Goal: Information Seeking & Learning: Learn about a topic

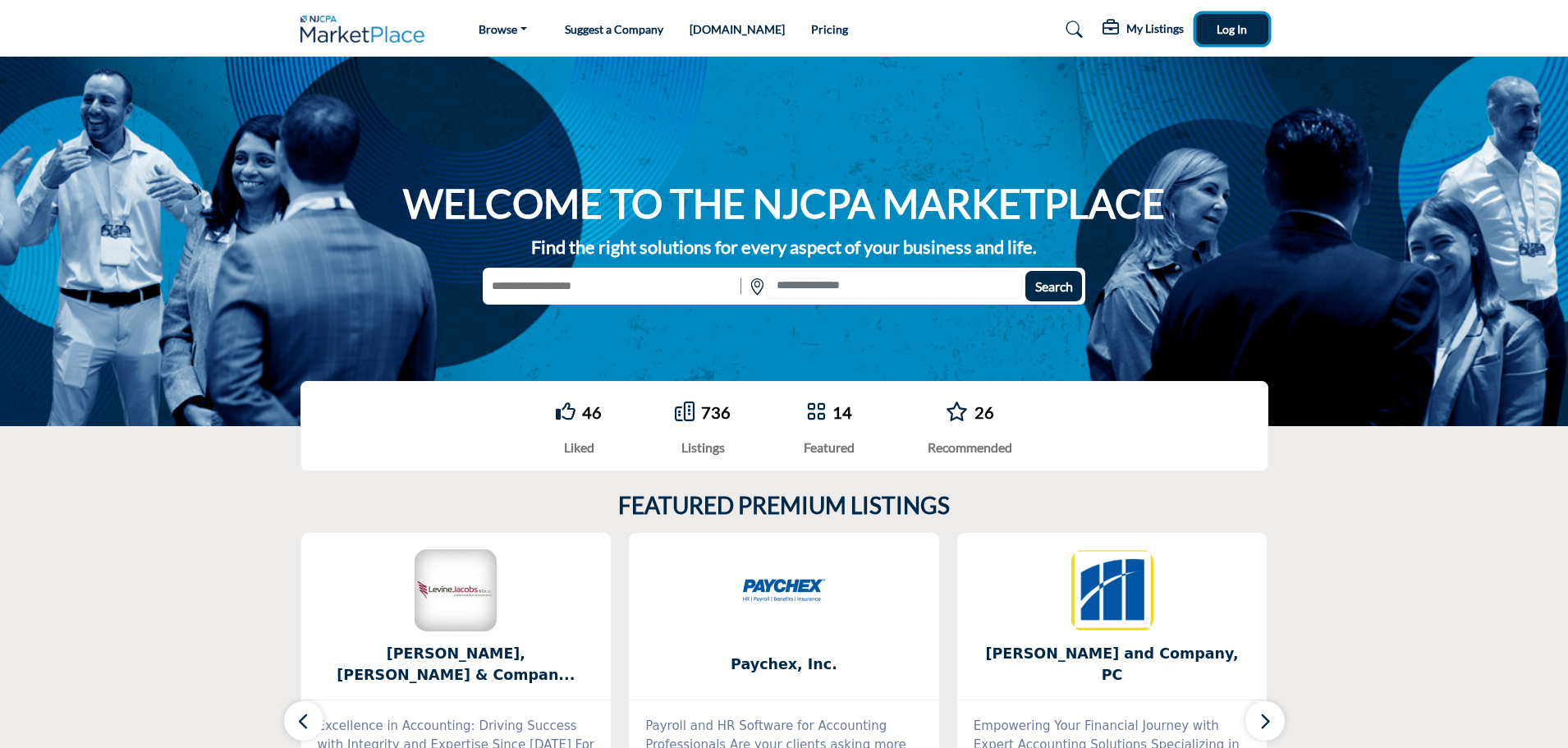
click at [1228, 32] on span "Log In" at bounding box center [1231, 29] width 30 height 14
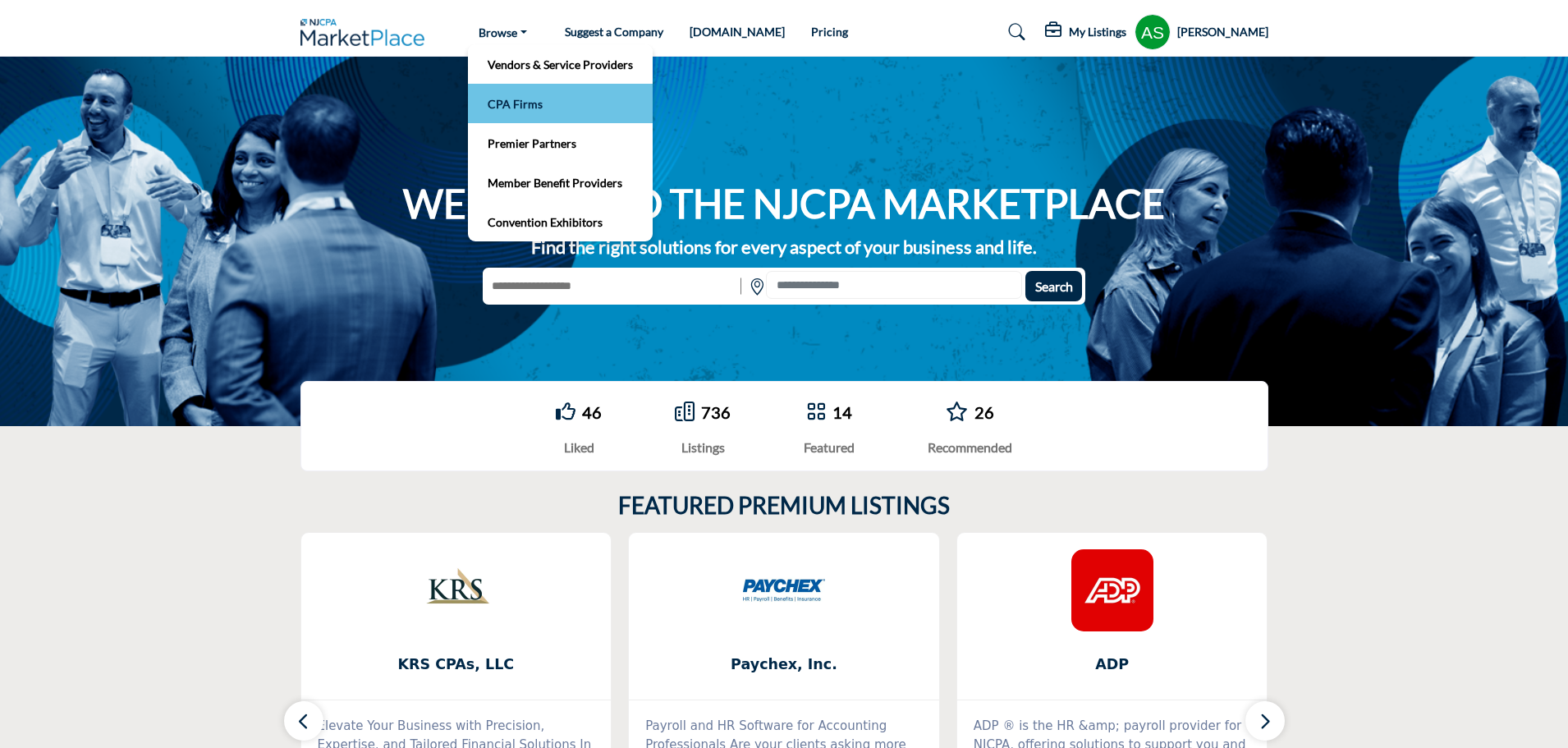
click at [539, 105] on link "CPA Firms" at bounding box center [560, 103] width 168 height 23
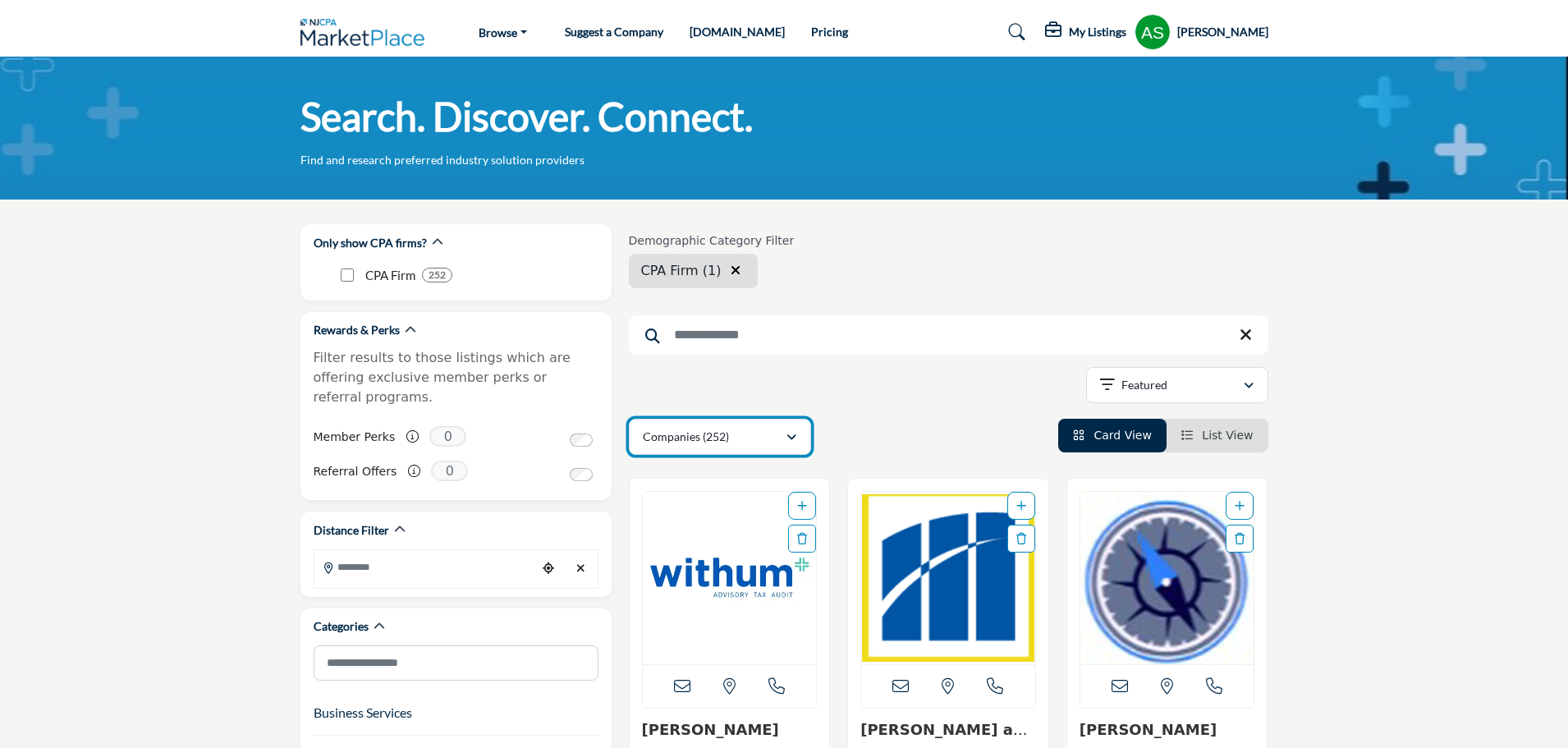
click at [777, 438] on div "Companies (252)" at bounding box center [714, 436] width 142 height 20
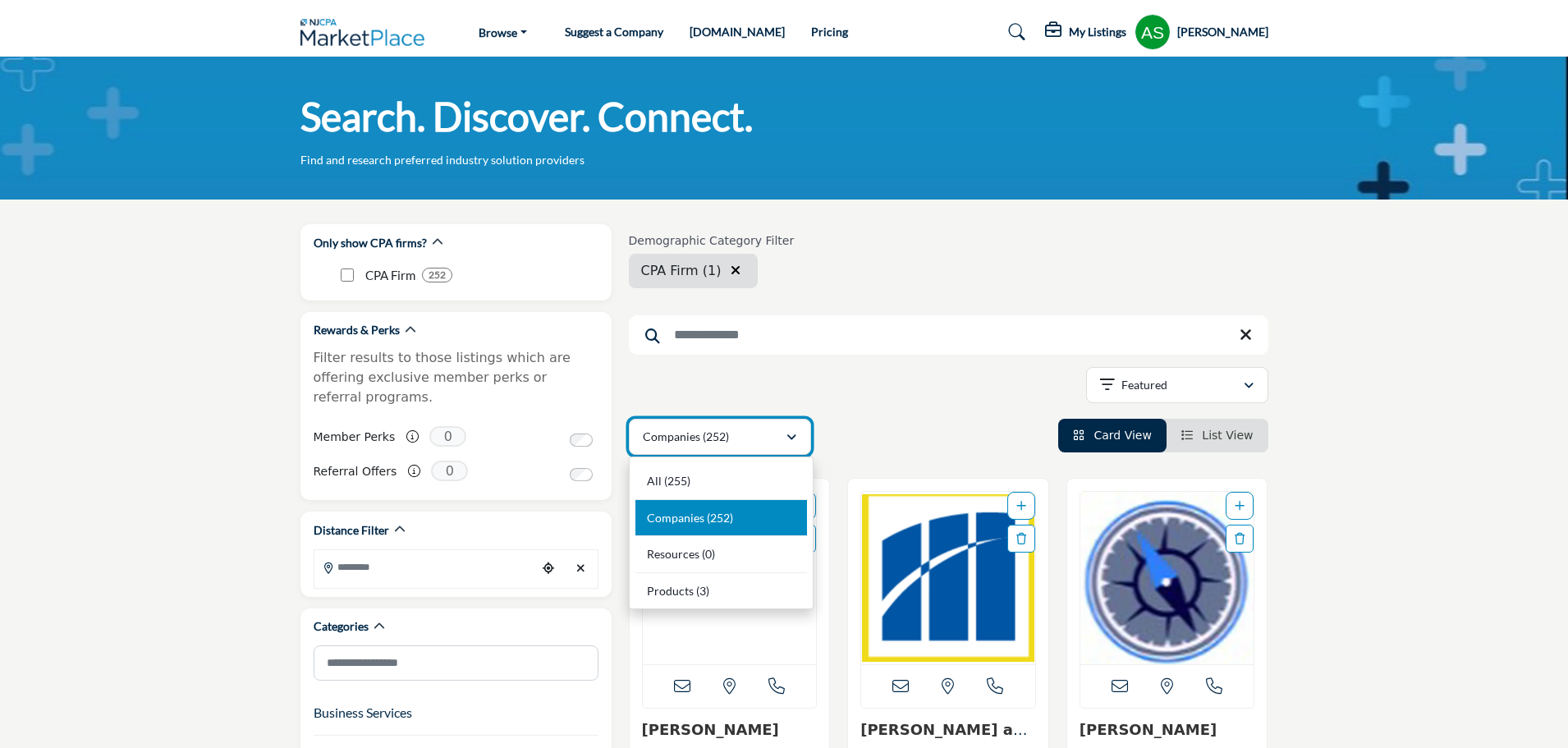
click at [777, 438] on div "Companies (252)" at bounding box center [714, 436] width 142 height 20
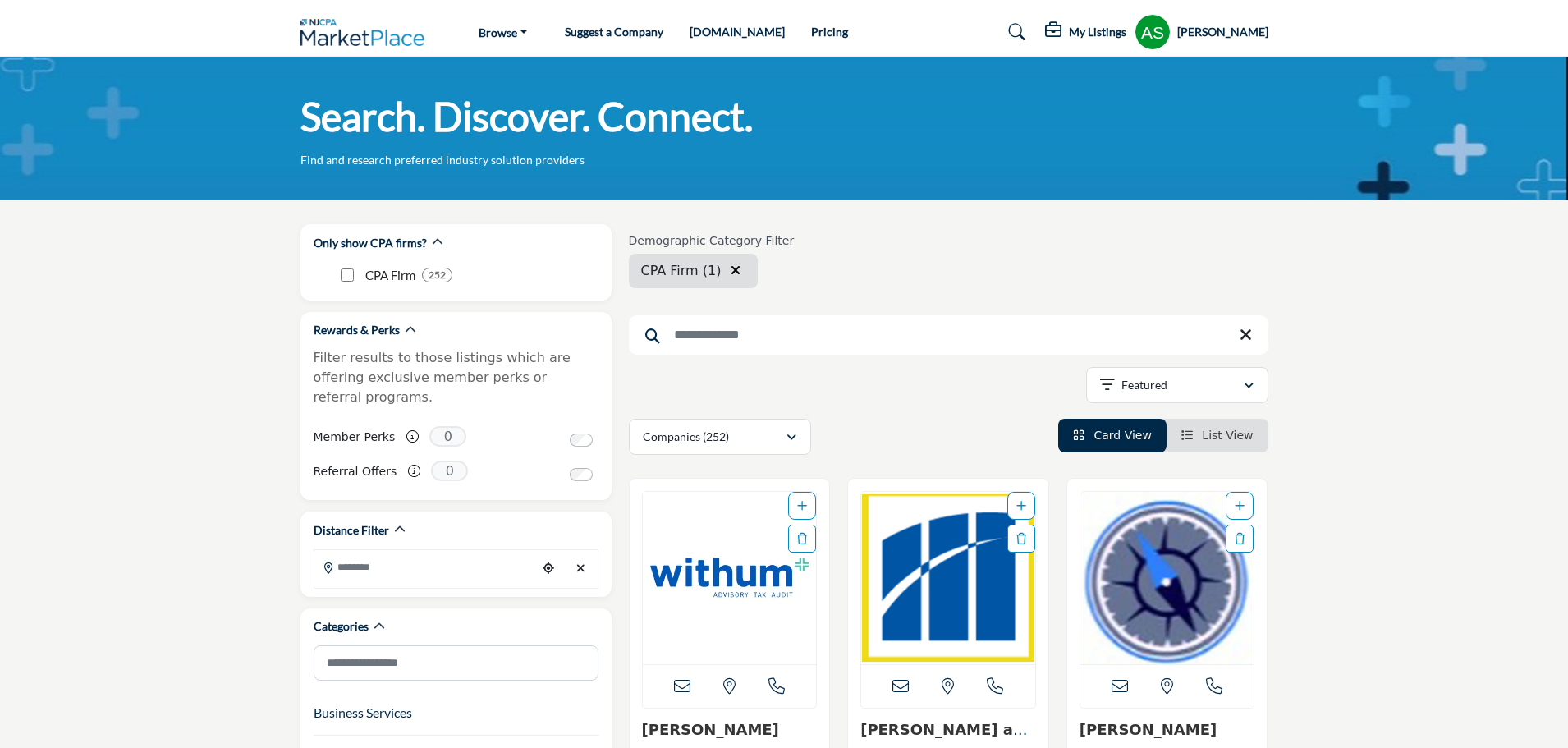
click at [858, 364] on div "Demographic Category Filter CPA Firm CPA Firm (1) Clear search location Searche…" at bounding box center [948, 339] width 639 height 231
drag, startPoint x: 630, startPoint y: 244, endPoint x: 790, endPoint y: 243, distance: 160.0
click at [795, 242] on div "Demographic Category Filter CPA Firm CPA Firm (1) Clear search location" at bounding box center [948, 261] width 639 height 54
click at [900, 247] on div "Demographic Category Filter CPA Firm CPA Firm (1) Clear search location" at bounding box center [948, 261] width 639 height 54
drag, startPoint x: 628, startPoint y: 240, endPoint x: 752, endPoint y: 233, distance: 124.2
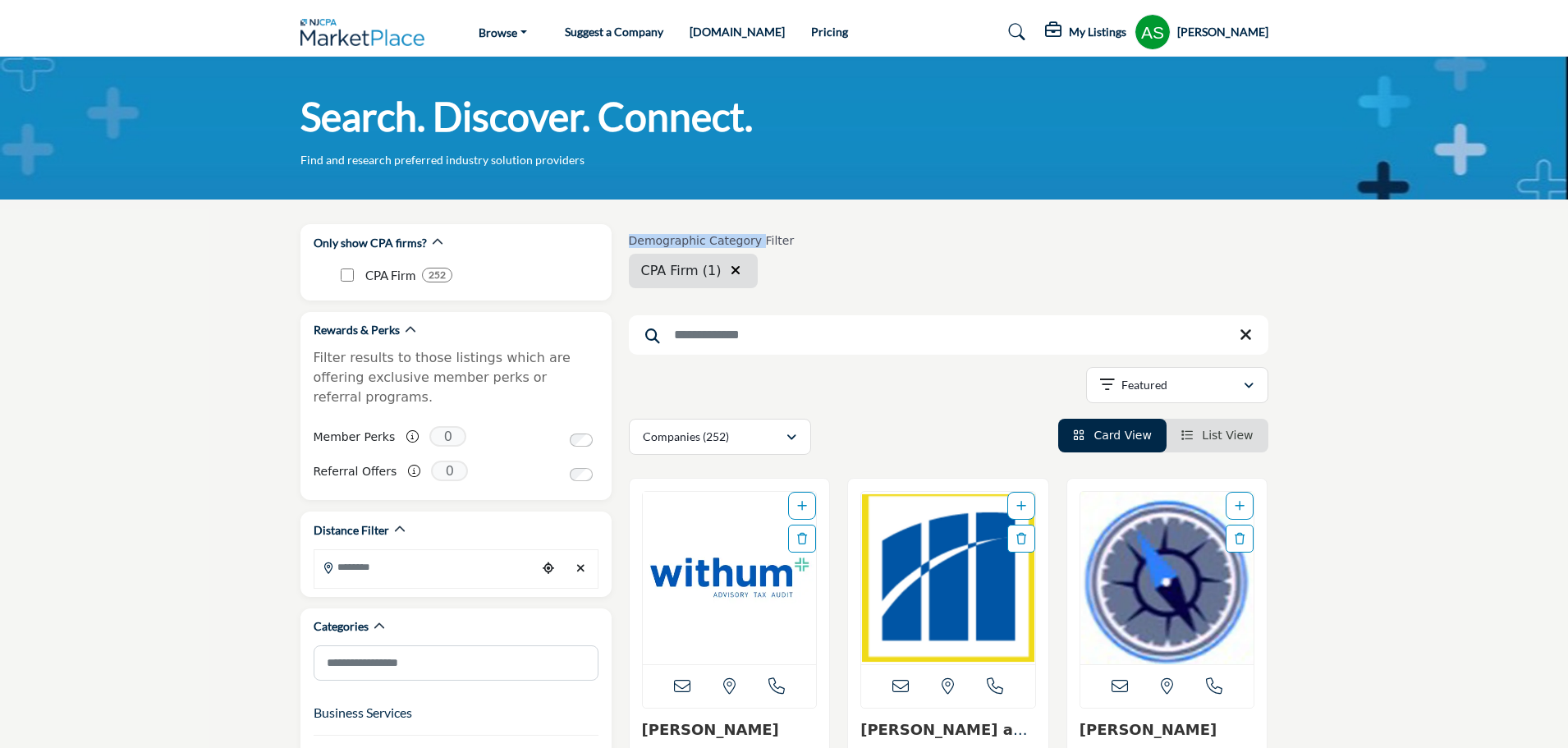
click at [752, 234] on h6 "Demographic Category Filter" at bounding box center [711, 241] width 166 height 14
click at [750, 239] on h6 "Demographic Category Filter" at bounding box center [711, 241] width 166 height 14
copy h6 "Demographic Category"
click at [669, 275] on span "CPA Firm (1)" at bounding box center [681, 271] width 81 height 15
click at [435, 276] on b "252" at bounding box center [437, 275] width 17 height 11
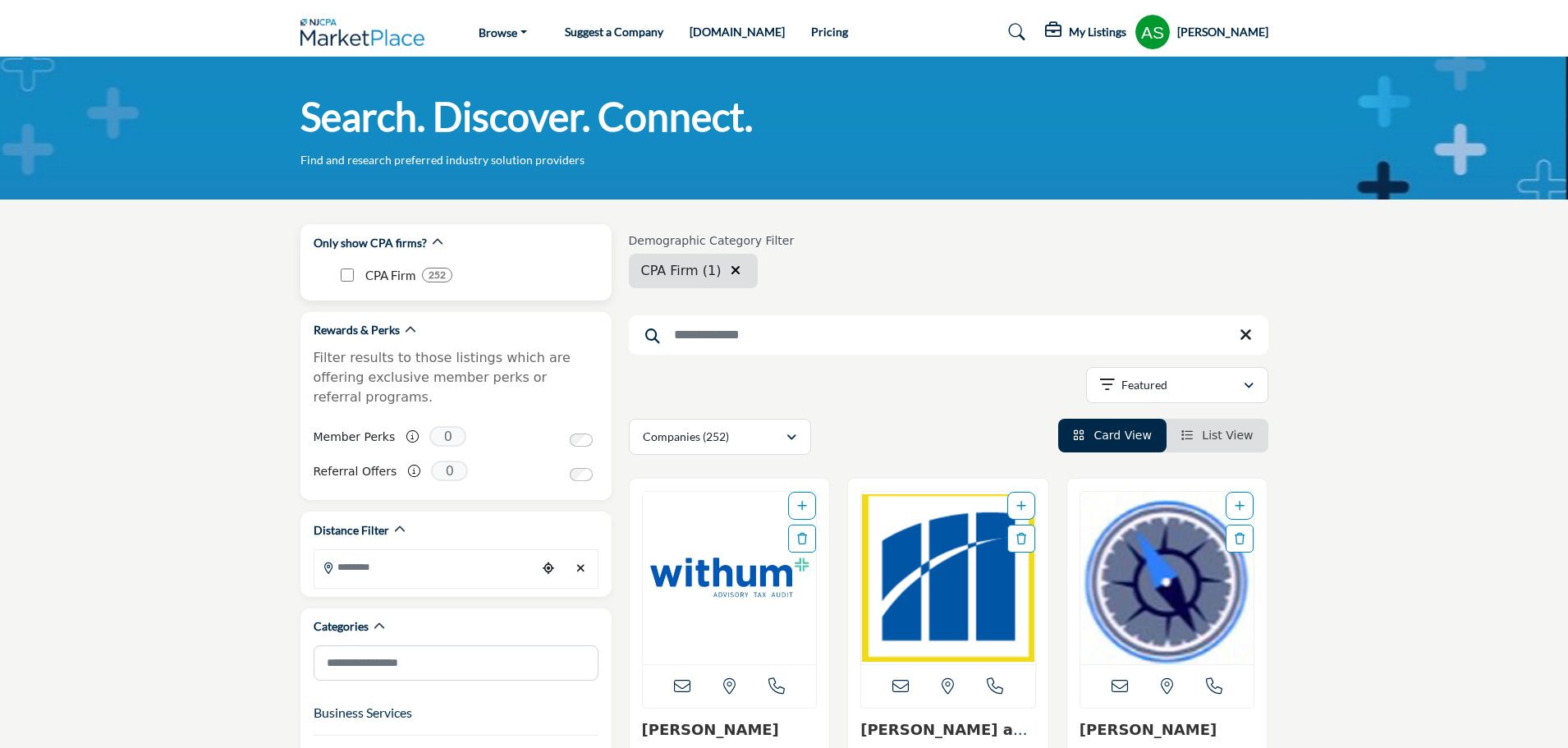
click at [439, 275] on b "252" at bounding box center [437, 275] width 17 height 11
click at [780, 434] on div "Companies (252)" at bounding box center [714, 436] width 142 height 20
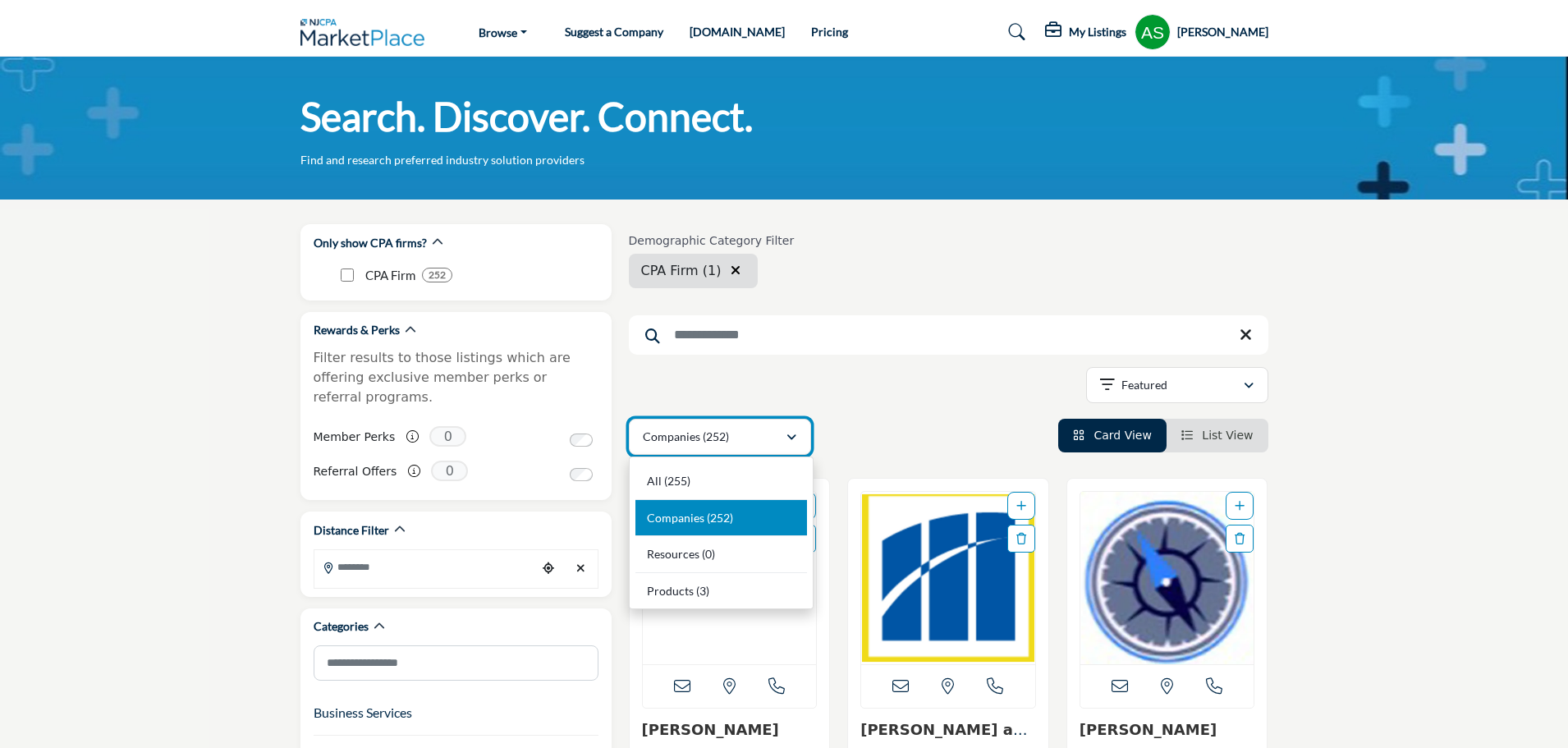
click at [780, 434] on div "Companies (252)" at bounding box center [714, 436] width 142 height 20
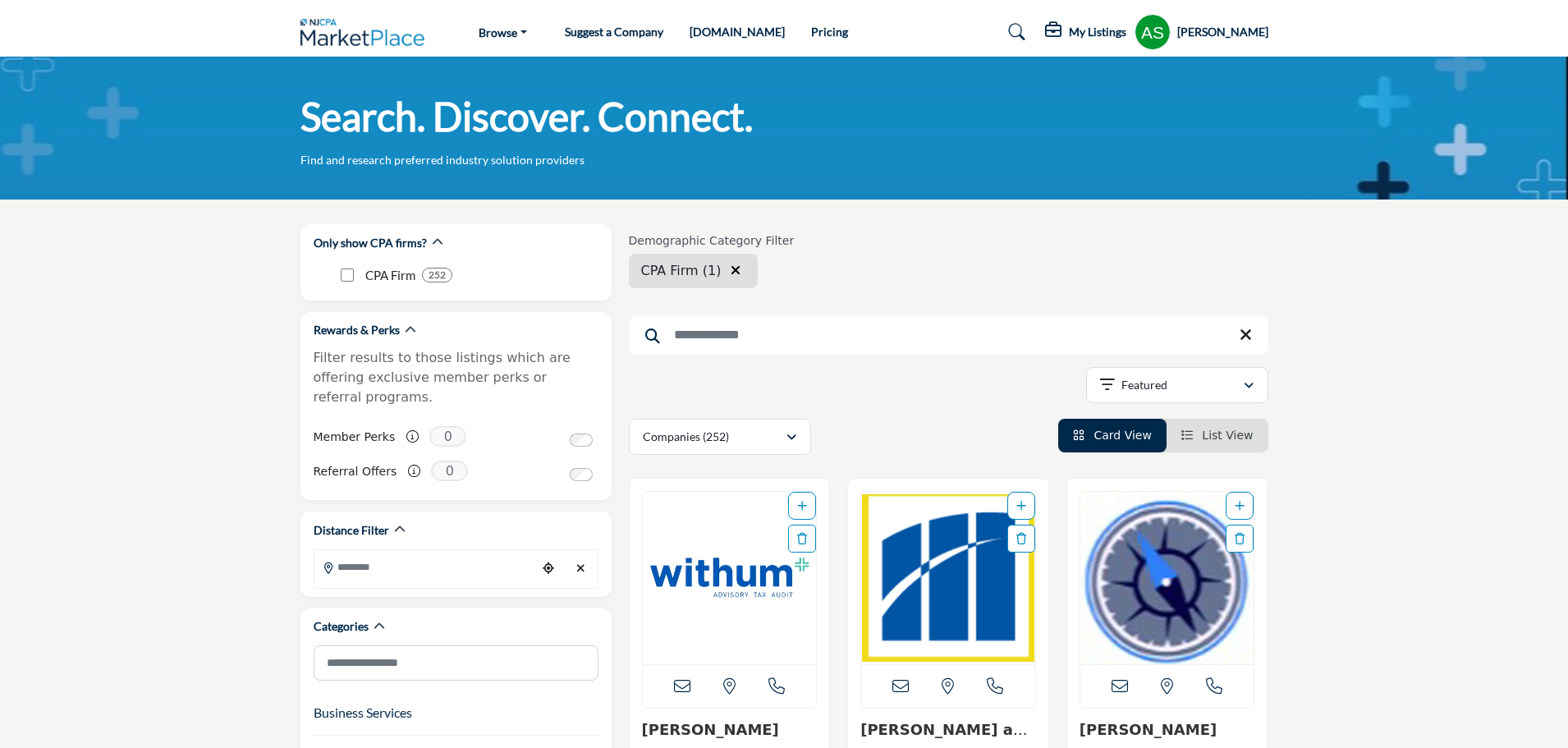
click at [730, 265] on icon "button" at bounding box center [735, 270] width 9 height 13
click at [1217, 441] on span "List View" at bounding box center [1226, 435] width 51 height 13
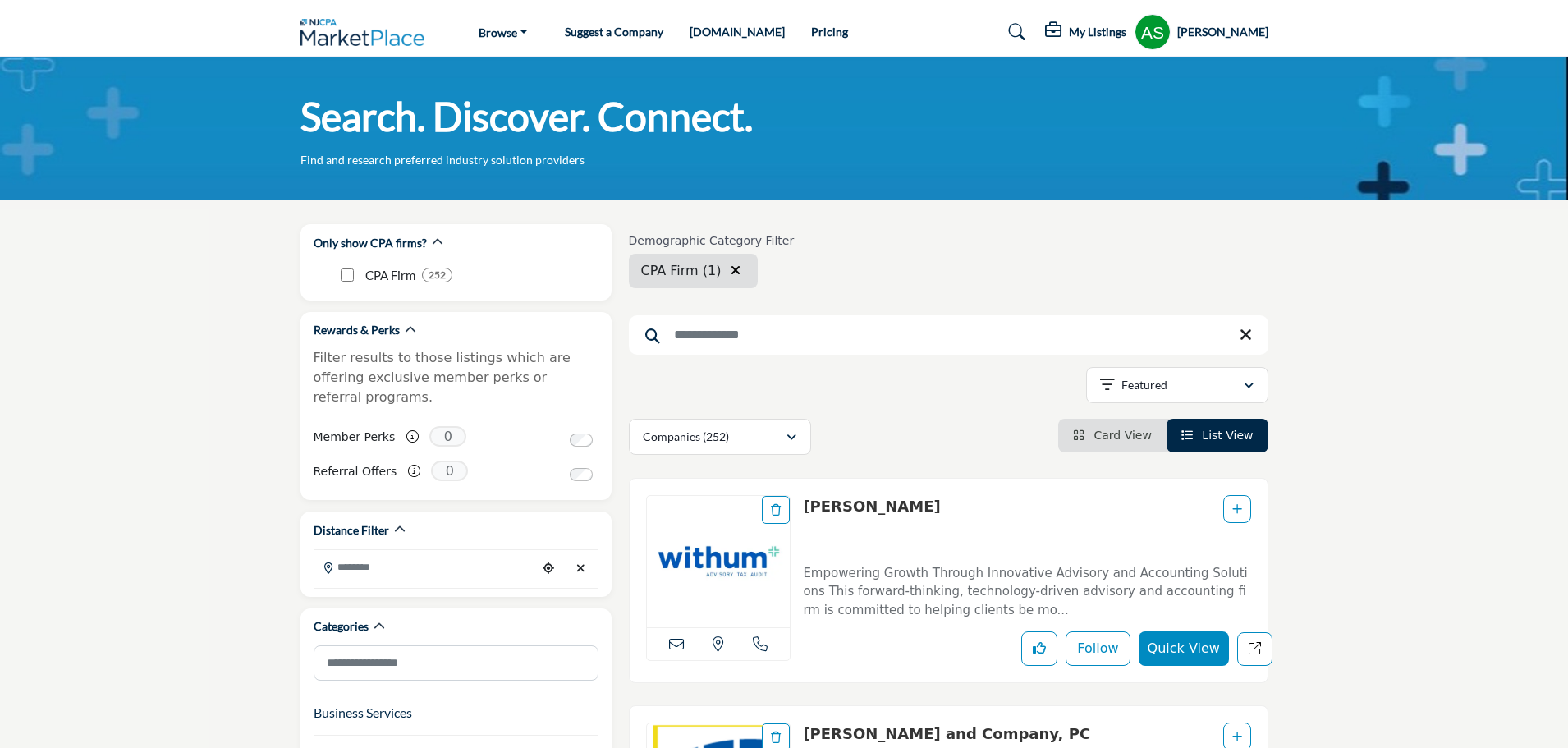
click at [1107, 439] on span "Card View" at bounding box center [1122, 435] width 58 height 13
